Goal: Information Seeking & Learning: Learn about a topic

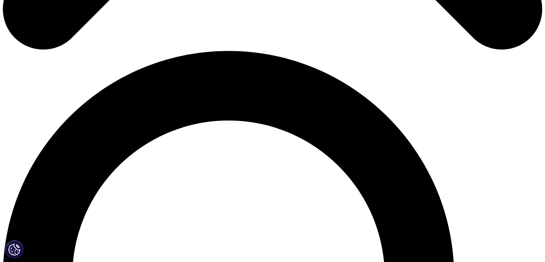
scroll to position [502, 0]
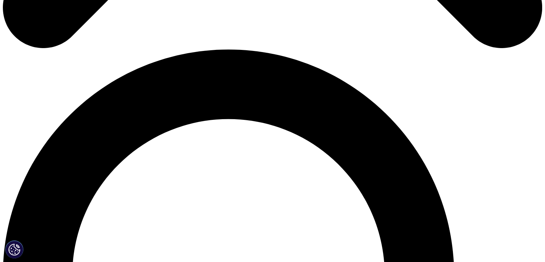
drag, startPoint x: 202, startPoint y: 177, endPoint x: 77, endPoint y: 178, distance: 124.4
copy span "IQVIA R&D Solutions Philippines Inc."
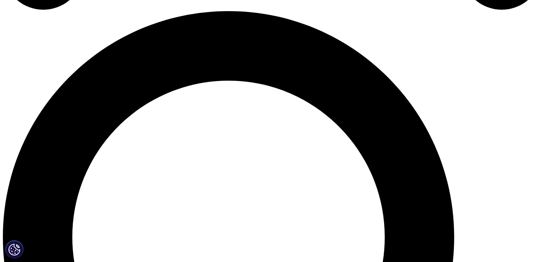
scroll to position [538, 0]
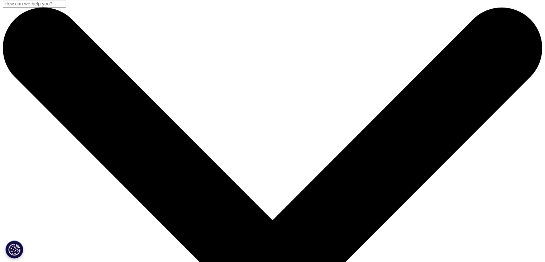
scroll to position [0, 0]
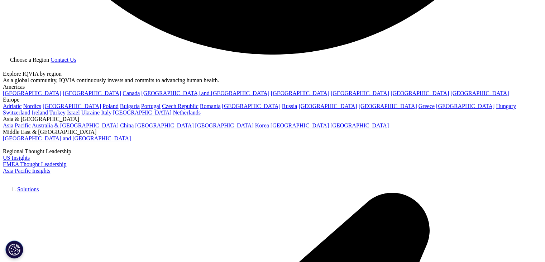
scroll to position [1594, 0]
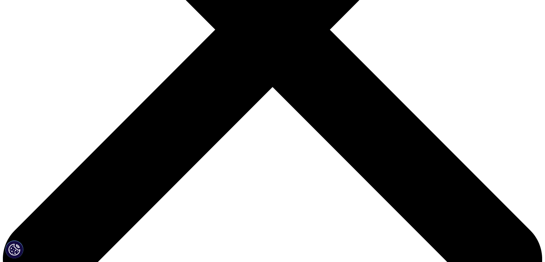
scroll to position [267, 0]
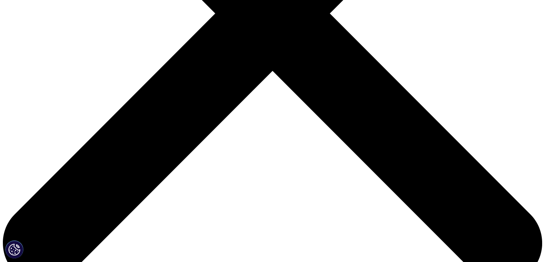
drag, startPoint x: 169, startPoint y: 106, endPoint x: 323, endPoint y: 114, distance: 154.4
drag, startPoint x: 155, startPoint y: 128, endPoint x: 212, endPoint y: 133, distance: 57.3
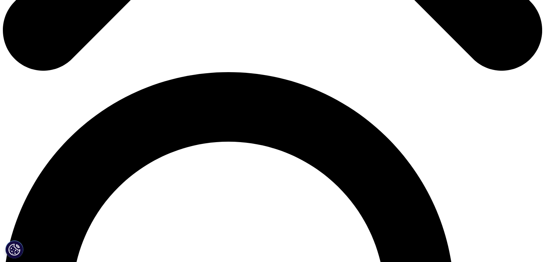
scroll to position [482, 0]
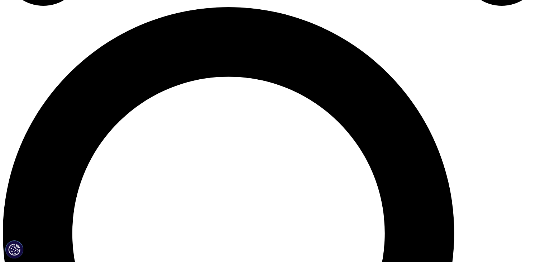
scroll to position [554, 0]
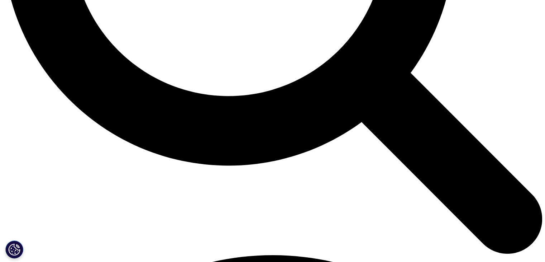
scroll to position [876, 0]
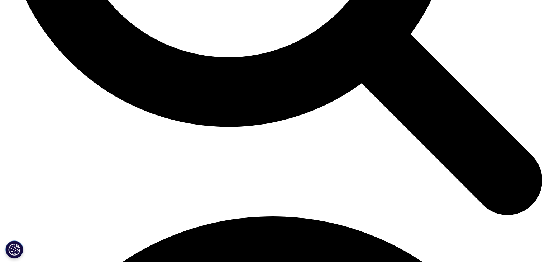
drag, startPoint x: 75, startPoint y: 152, endPoint x: 194, endPoint y: 148, distance: 119.5
drag, startPoint x: 184, startPoint y: 150, endPoint x: 249, endPoint y: 172, distance: 68.6
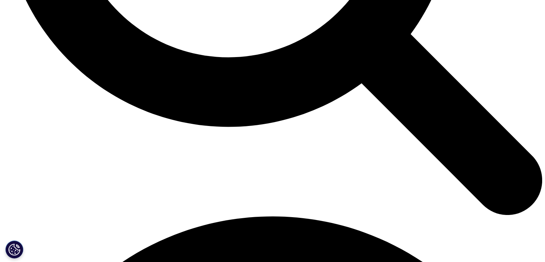
drag, startPoint x: 201, startPoint y: 171, endPoint x: 252, endPoint y: 178, distance: 51.8
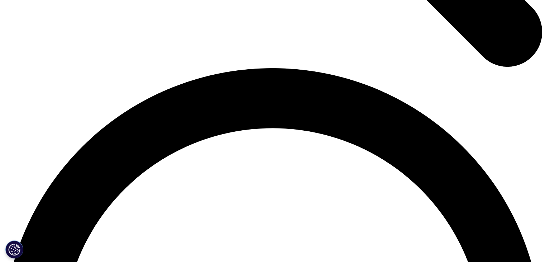
scroll to position [1056, 0]
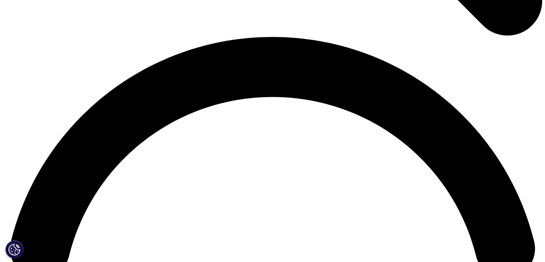
drag, startPoint x: 242, startPoint y: 128, endPoint x: 302, endPoint y: 127, distance: 60.3
drag, startPoint x: 116, startPoint y: 153, endPoint x: 242, endPoint y: 157, distance: 126.3
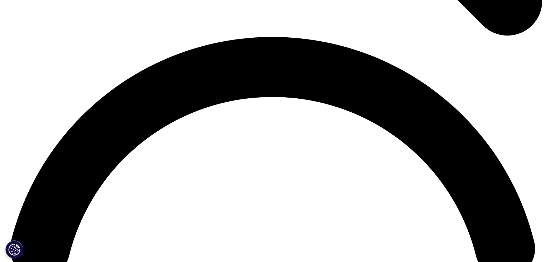
drag, startPoint x: 96, startPoint y: 152, endPoint x: 122, endPoint y: 151, distance: 25.5
drag, startPoint x: 135, startPoint y: 151, endPoint x: 260, endPoint y: 153, distance: 124.8
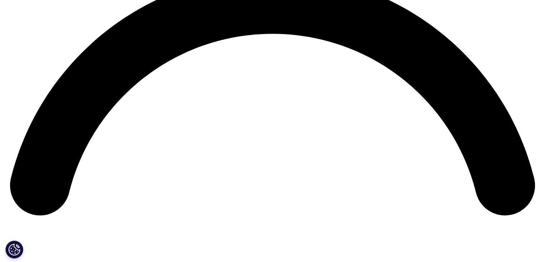
scroll to position [1127, 0]
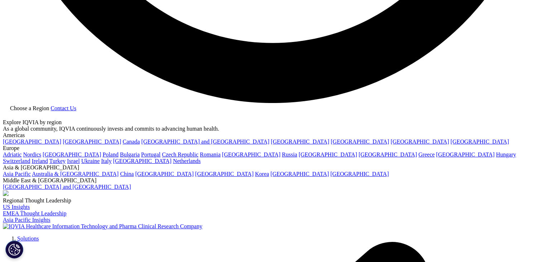
scroll to position [1558, 0]
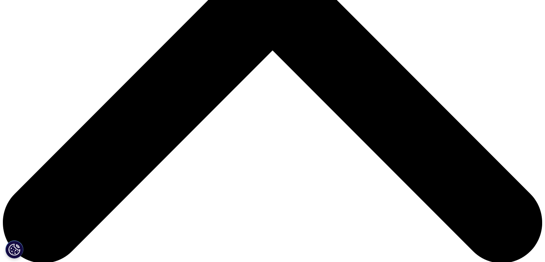
scroll to position [287, 0]
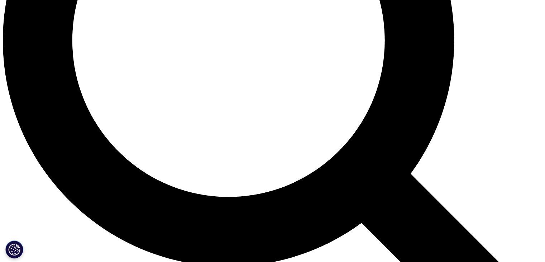
scroll to position [735, 0]
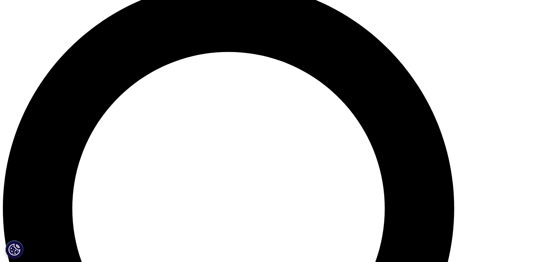
scroll to position [555, 0]
